Goal: Information Seeking & Learning: Learn about a topic

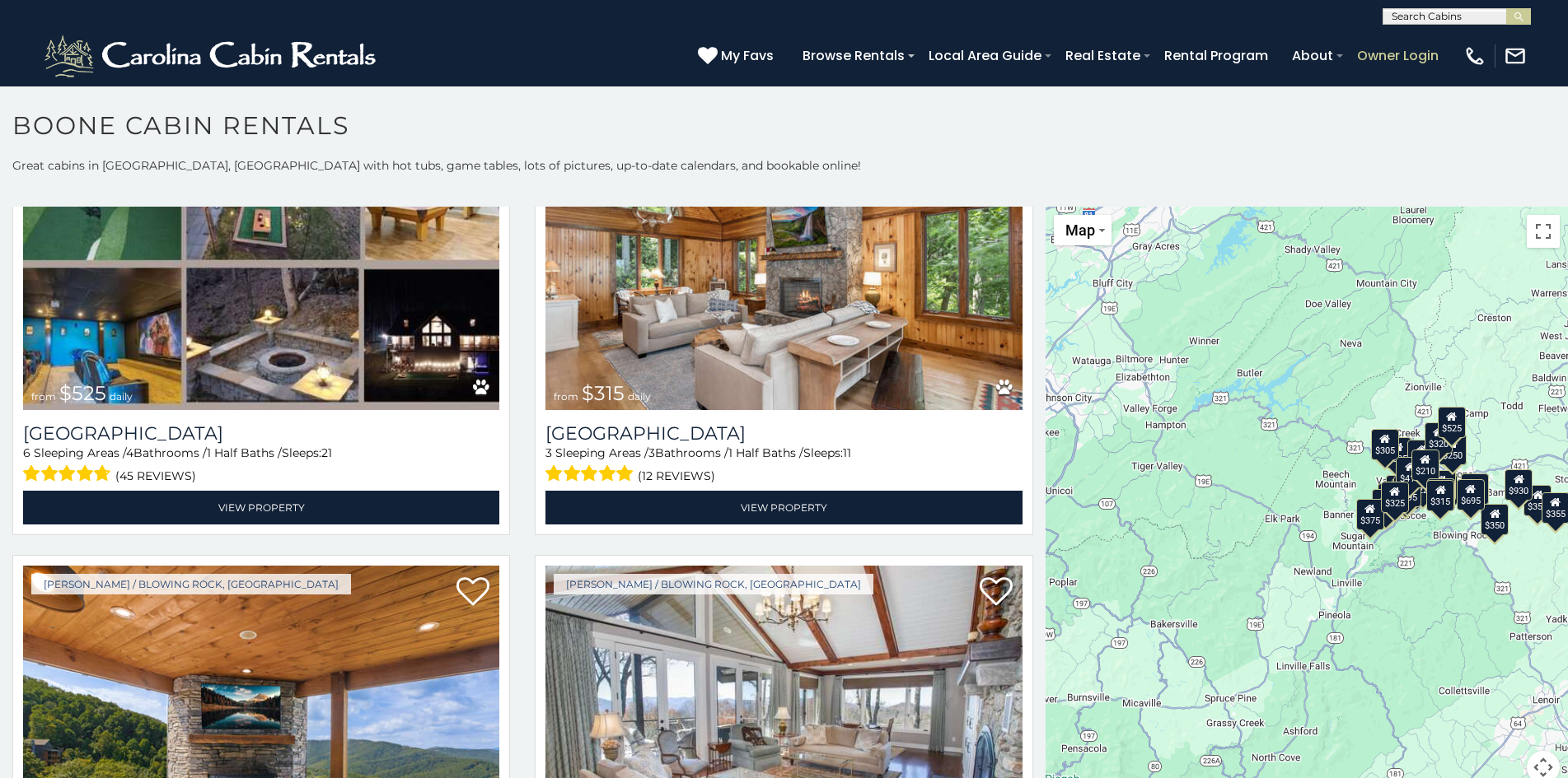
scroll to position [9, 0]
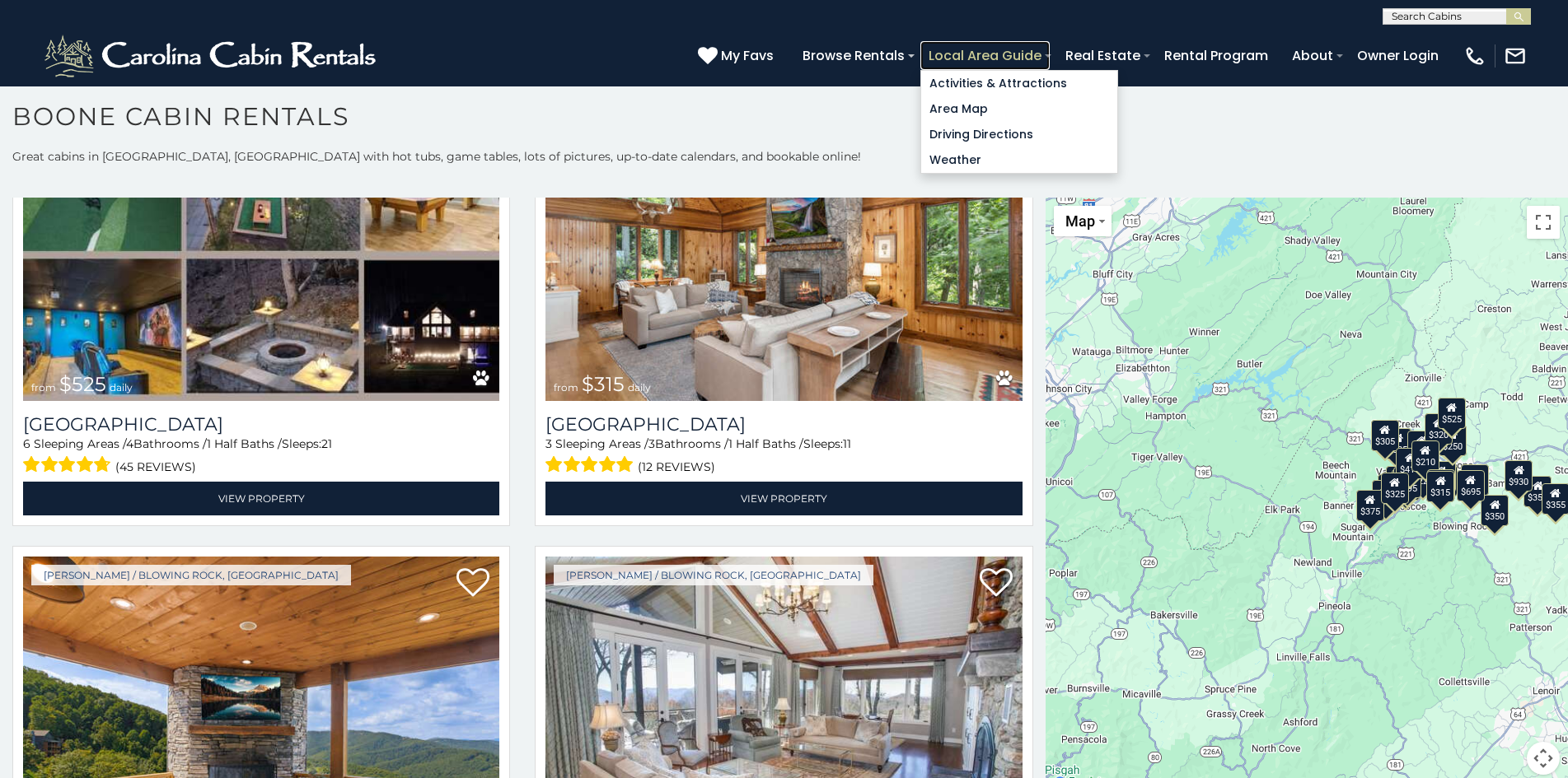
click at [963, 45] on link "Local Area Guide" at bounding box center [985, 55] width 130 height 29
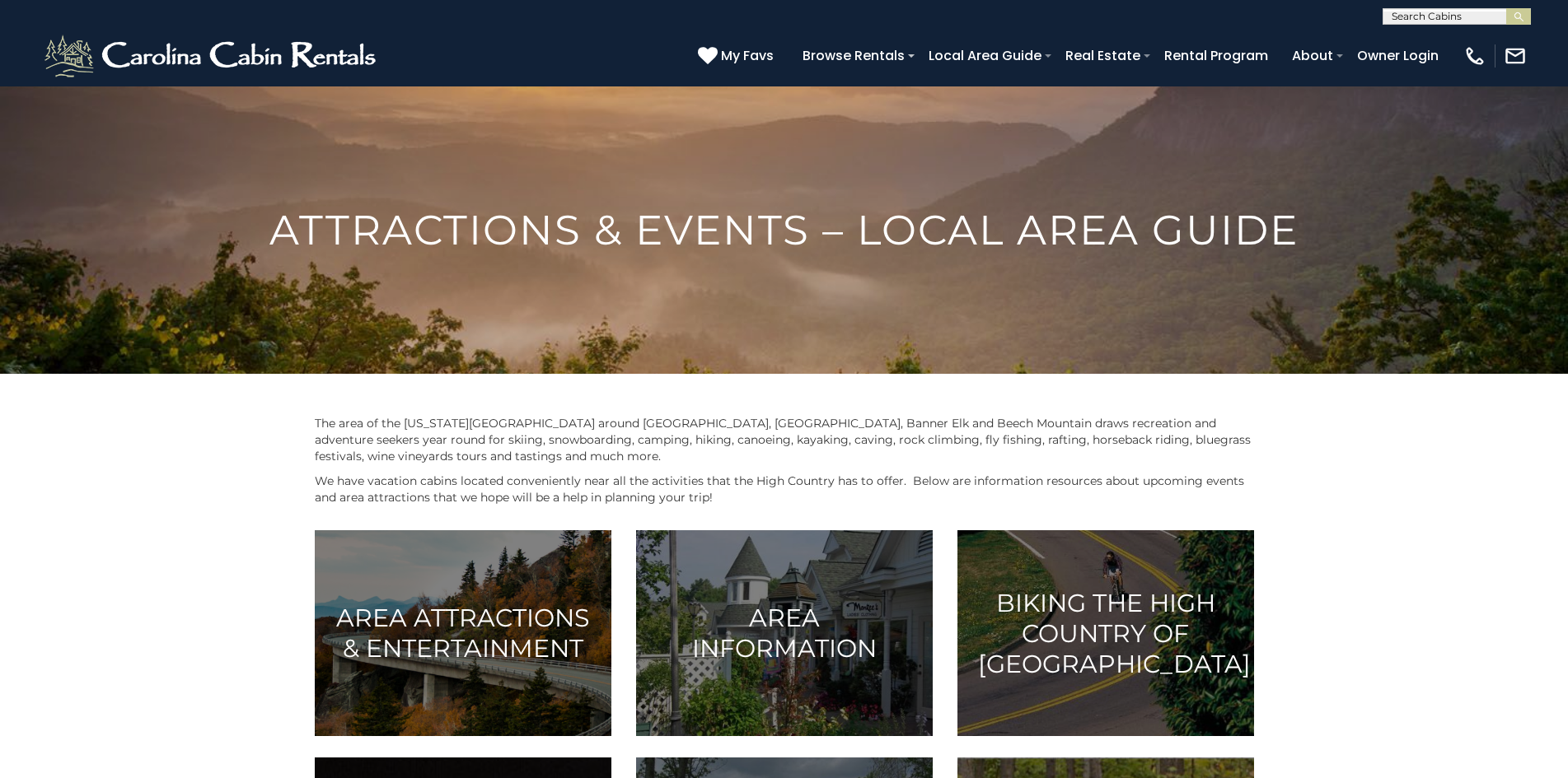
scroll to position [758, 0]
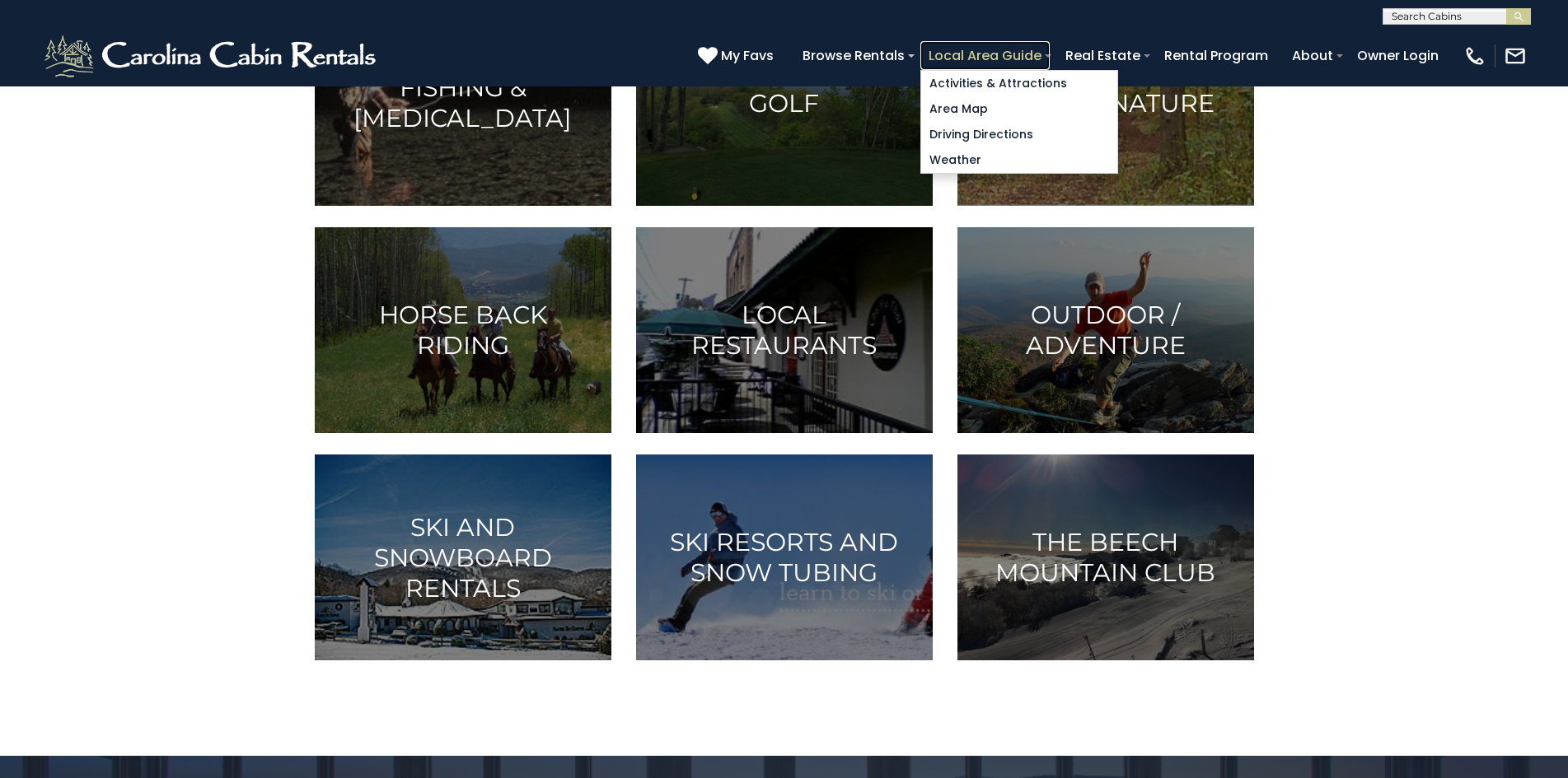
click at [1000, 65] on link "Local Area Guide" at bounding box center [985, 55] width 130 height 29
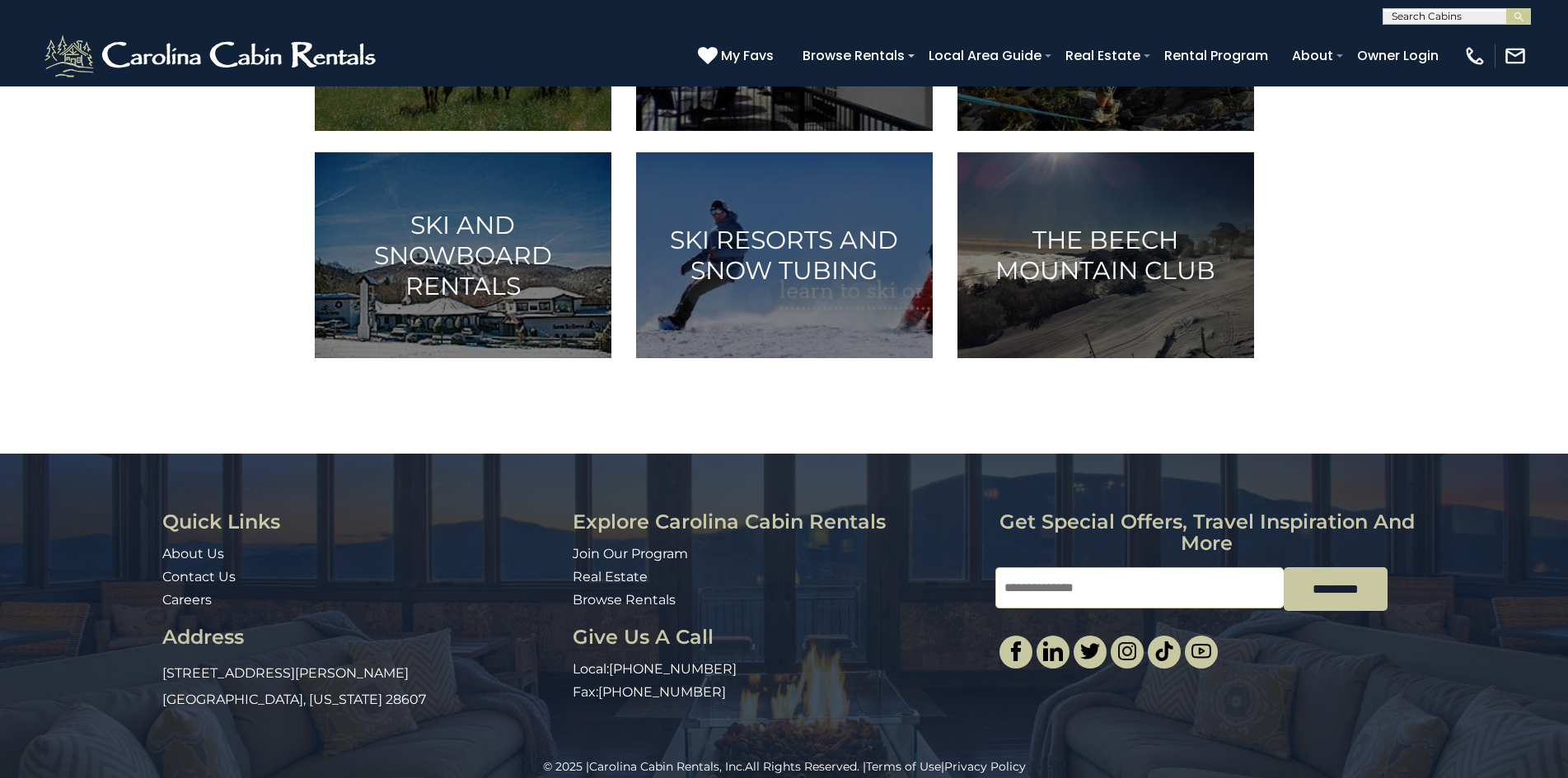
scroll to position [1081, 0]
